Goal: Find specific page/section: Find specific page/section

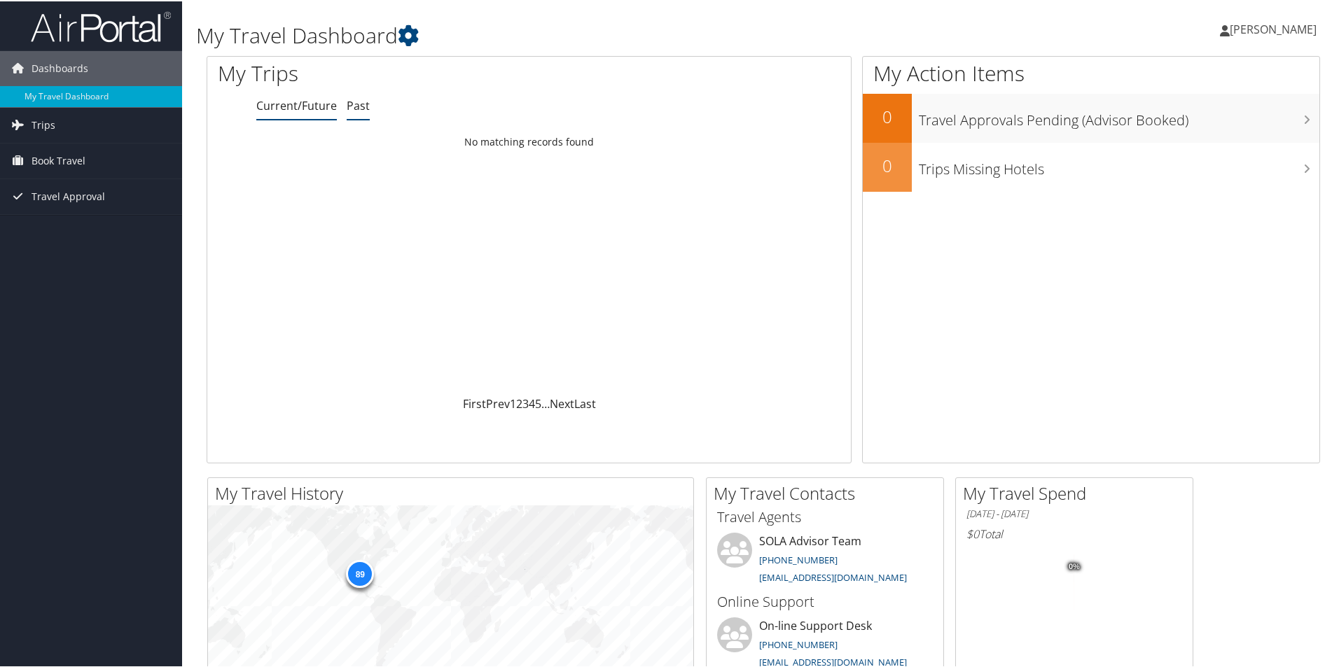
click at [364, 106] on link "Past" at bounding box center [358, 104] width 23 height 15
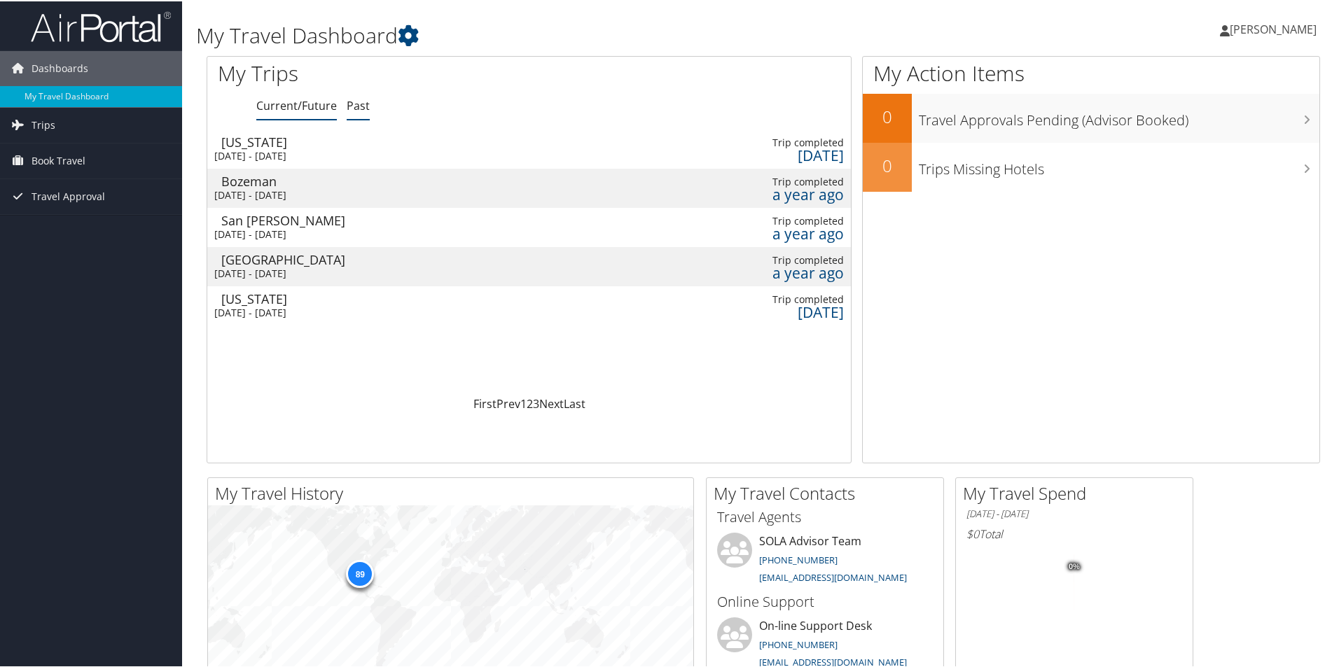
click at [314, 104] on link "Current/Future" at bounding box center [296, 104] width 81 height 15
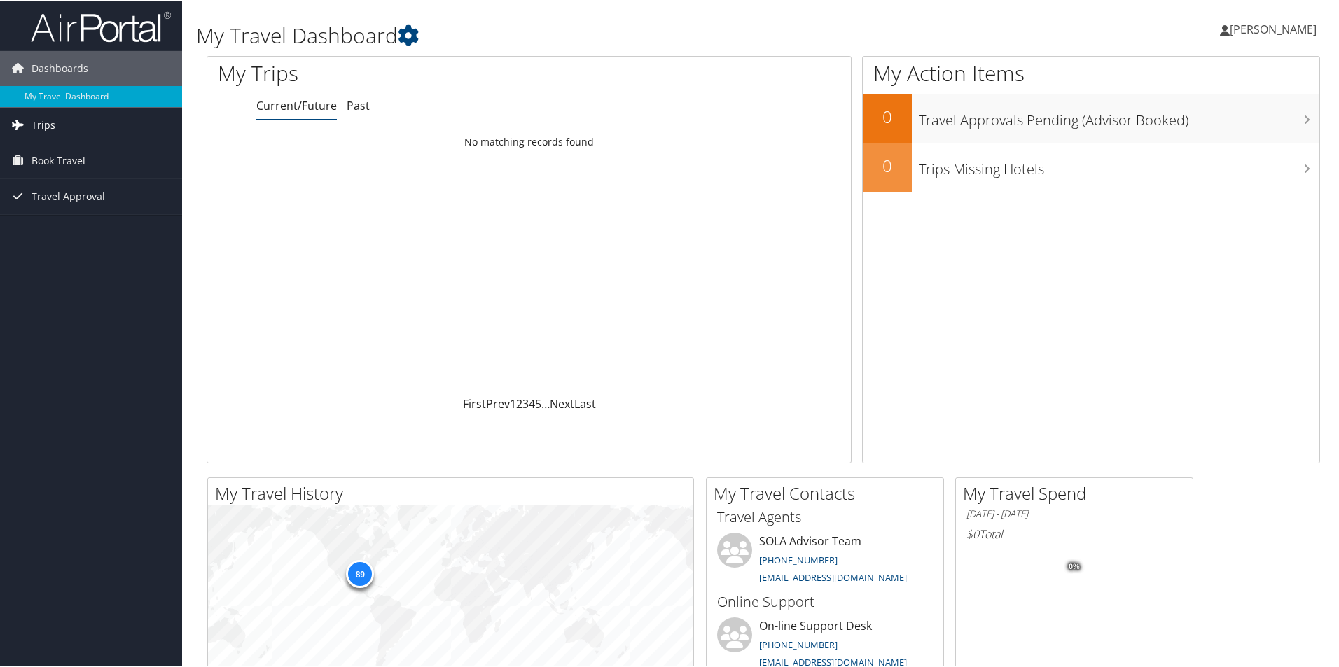
click at [48, 118] on span "Trips" at bounding box center [44, 123] width 24 height 35
click at [57, 152] on link "Current/Future Trips" at bounding box center [91, 151] width 182 height 21
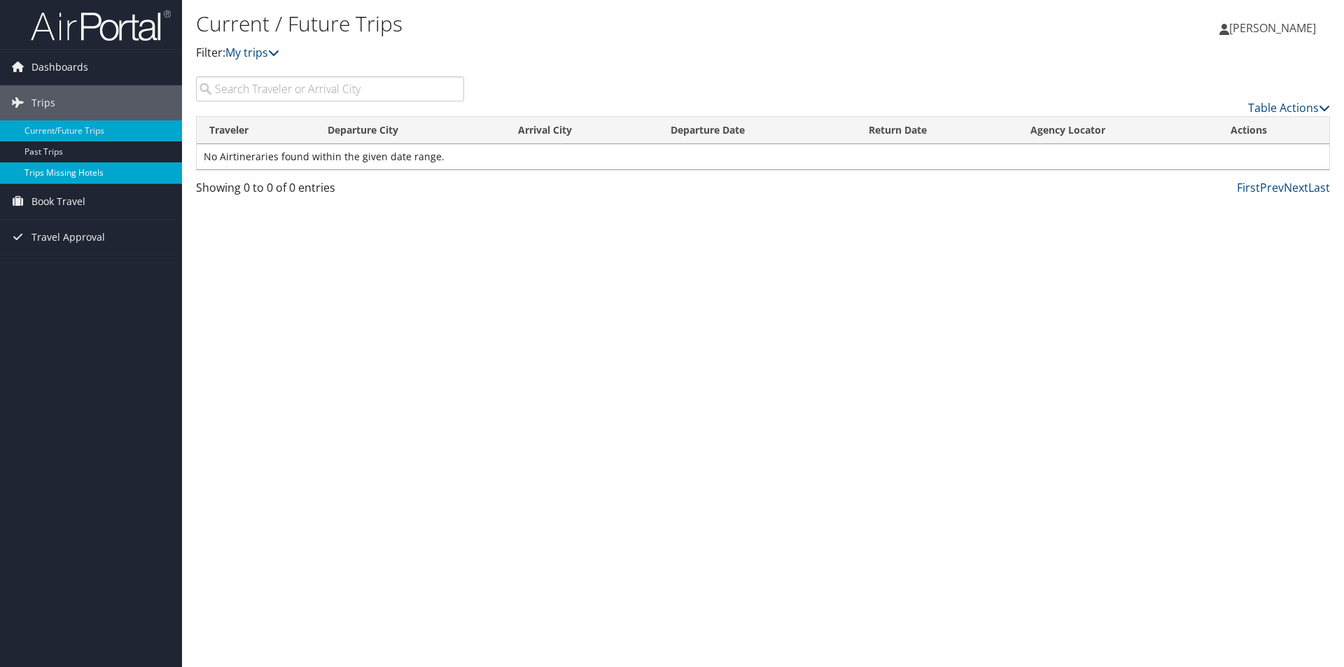
click at [71, 170] on link "Trips Missing Hotels" at bounding box center [91, 172] width 182 height 21
